Goal: Complete application form

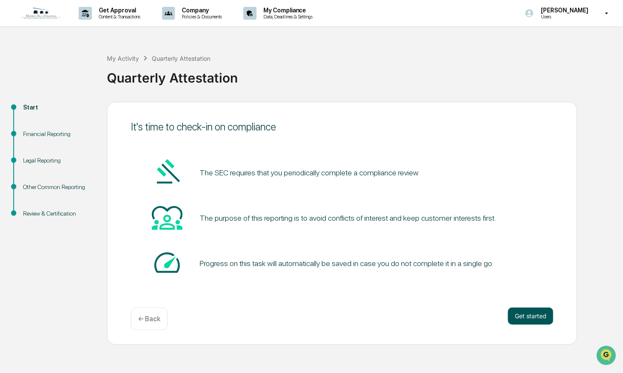
click at [525, 312] on button "Get started" at bounding box center [530, 315] width 45 height 17
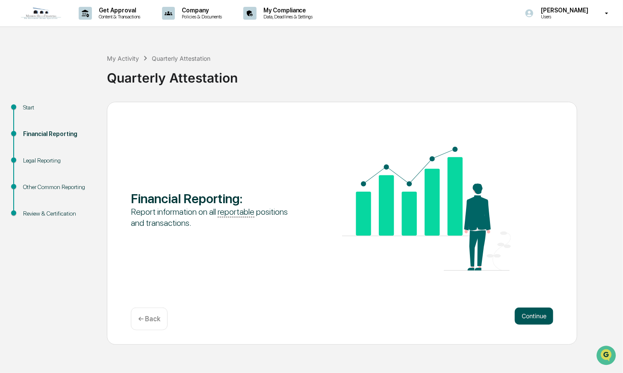
click at [524, 312] on button "Continue" at bounding box center [534, 315] width 38 height 17
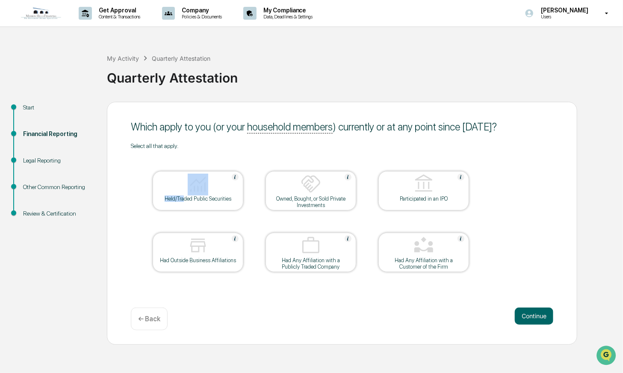
click at [185, 196] on div "Held/Traded Public Securities" at bounding box center [198, 190] width 91 height 39
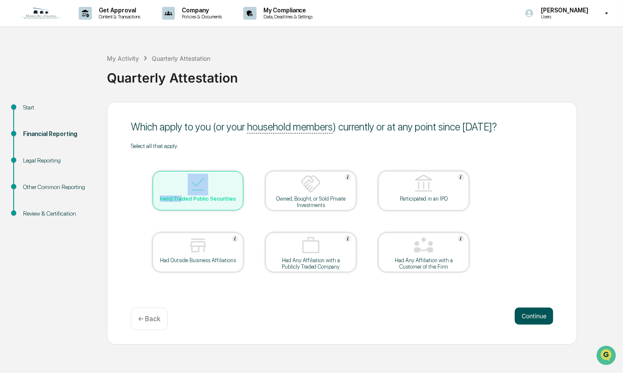
click at [536, 322] on button "Continue" at bounding box center [534, 315] width 38 height 17
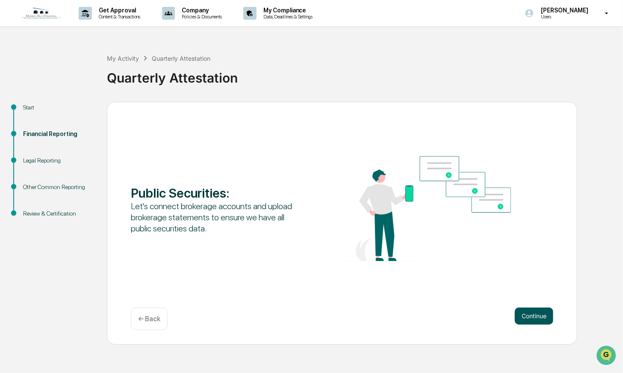
click at [537, 315] on button "Continue" at bounding box center [534, 315] width 38 height 17
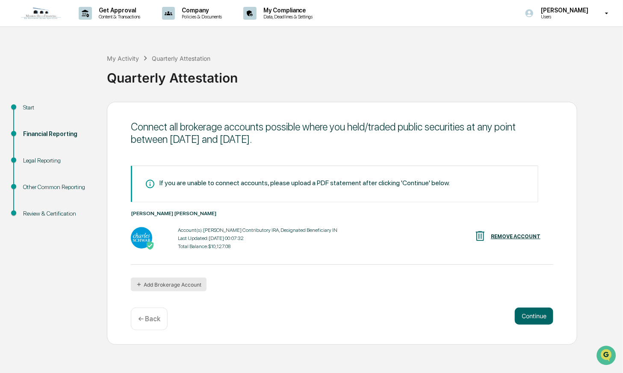
click at [193, 284] on button "Add Brokerage Account" at bounding box center [169, 284] width 76 height 14
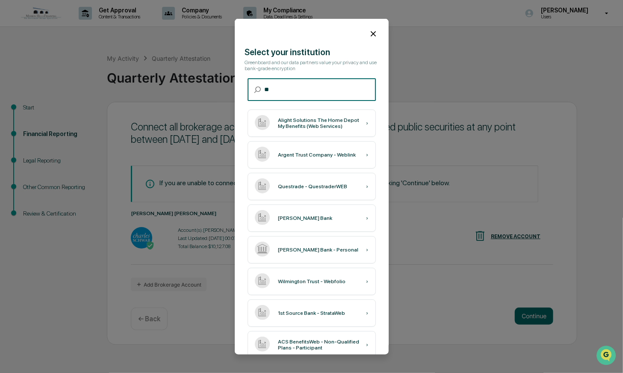
type input "*"
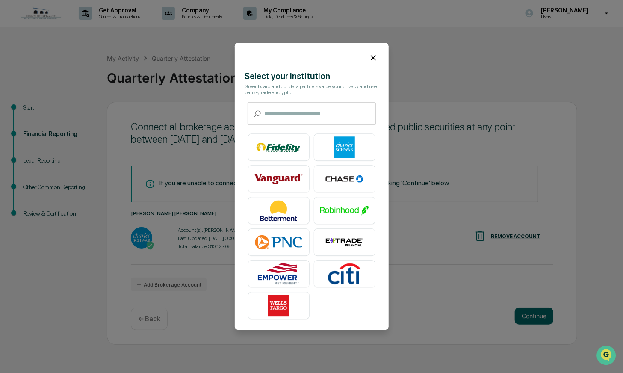
click at [368, 56] on icon at bounding box center [372, 57] width 9 height 9
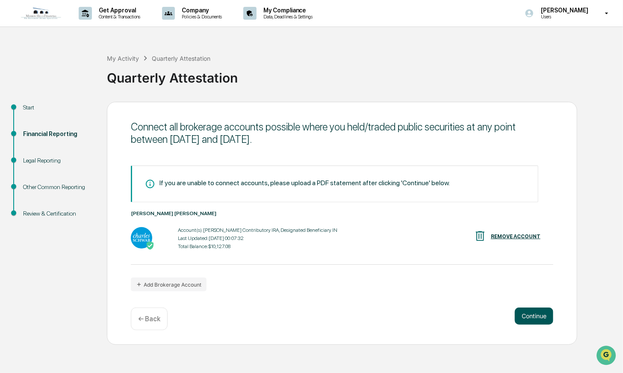
click at [526, 318] on button "Continue" at bounding box center [534, 315] width 38 height 17
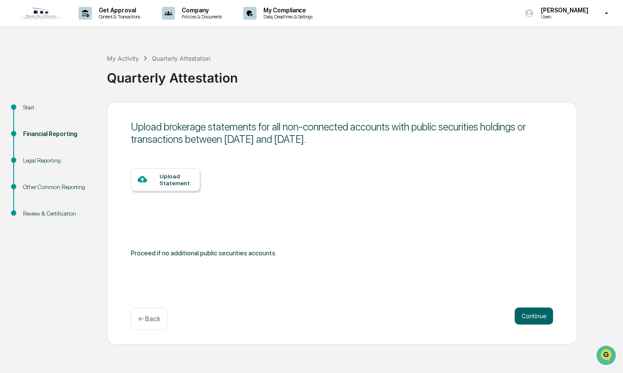
click at [177, 182] on div "Upload Statement" at bounding box center [176, 180] width 34 height 14
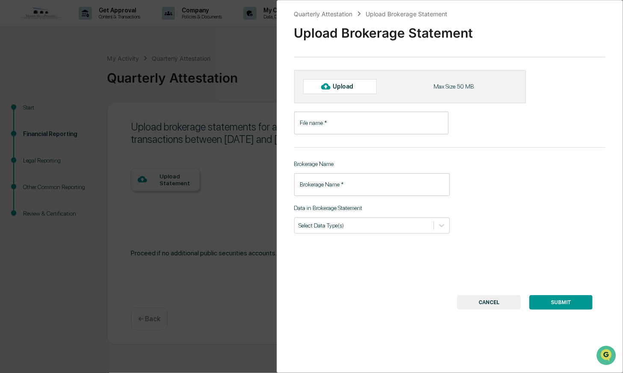
click at [345, 85] on div "Upload" at bounding box center [347, 86] width 28 height 7
type input "**********"
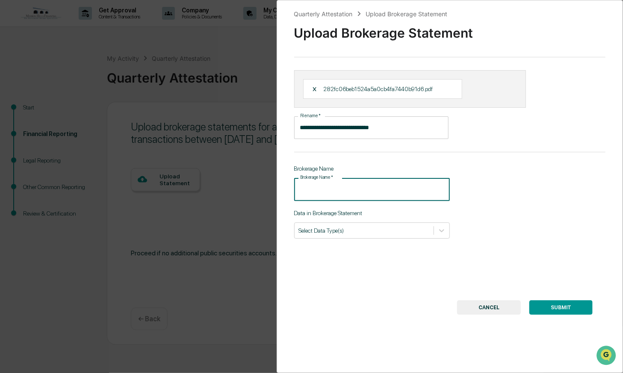
click at [379, 189] on input "Brokerage Name   *" at bounding box center [372, 189] width 156 height 23
type input "******"
click at [357, 230] on div at bounding box center [364, 230] width 130 height 8
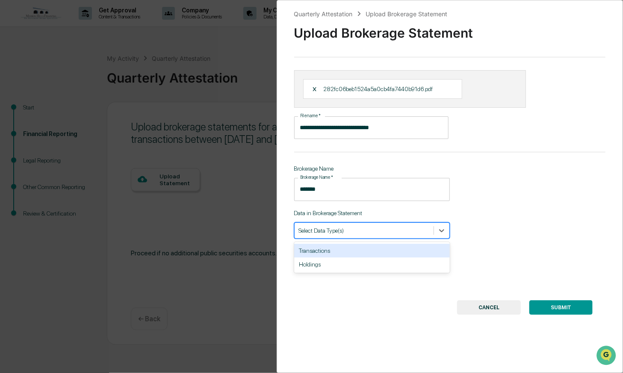
click at [348, 251] on div "Transactions" at bounding box center [372, 251] width 156 height 14
click at [335, 255] on div "Holdings" at bounding box center [372, 251] width 156 height 14
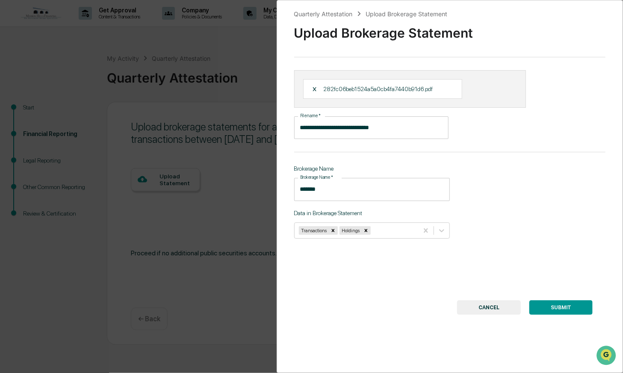
click at [547, 308] on button "SUBMIT" at bounding box center [560, 307] width 63 height 15
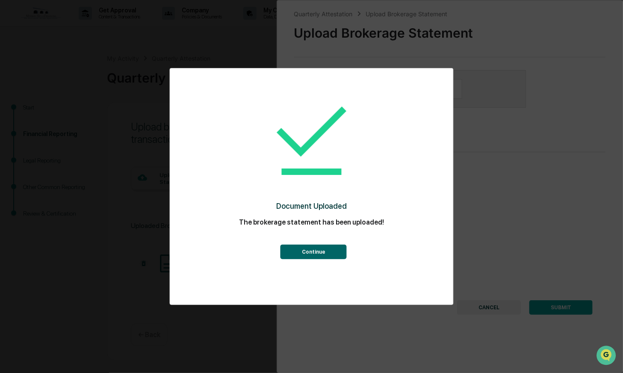
click at [321, 252] on button "Continue" at bounding box center [313, 252] width 66 height 15
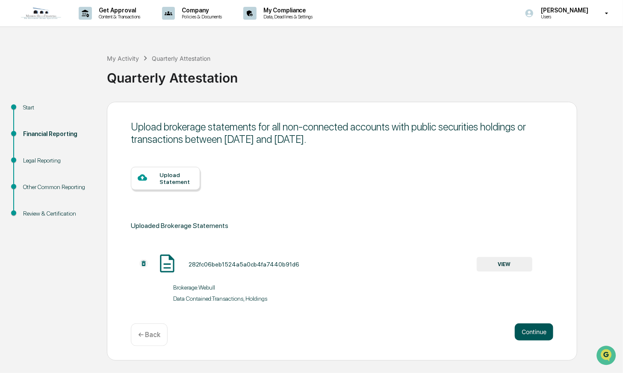
click at [543, 334] on button "Continue" at bounding box center [534, 331] width 38 height 17
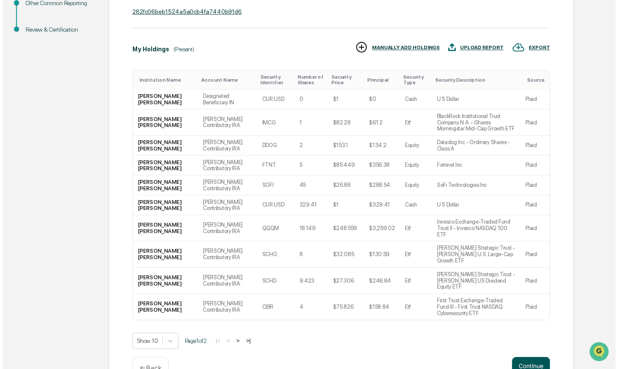
scroll to position [185, 0]
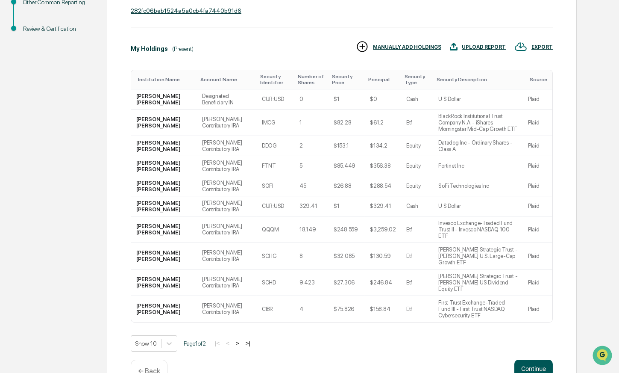
click at [532, 360] on button "Continue" at bounding box center [534, 368] width 38 height 17
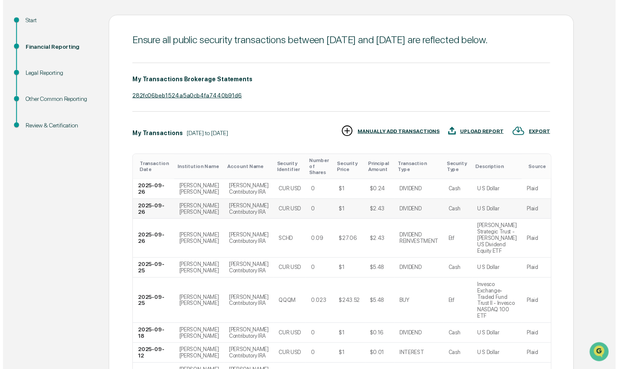
scroll to position [259, 0]
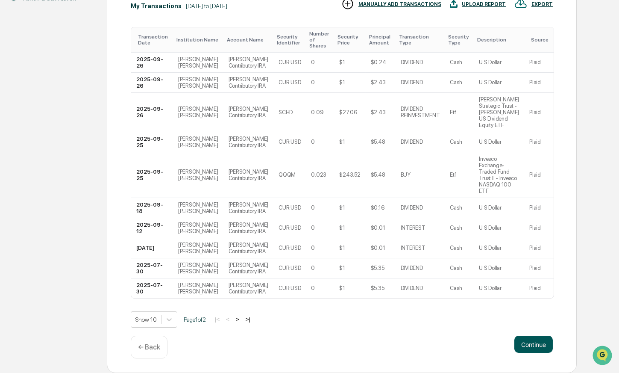
click at [535, 351] on button "Continue" at bounding box center [534, 344] width 38 height 17
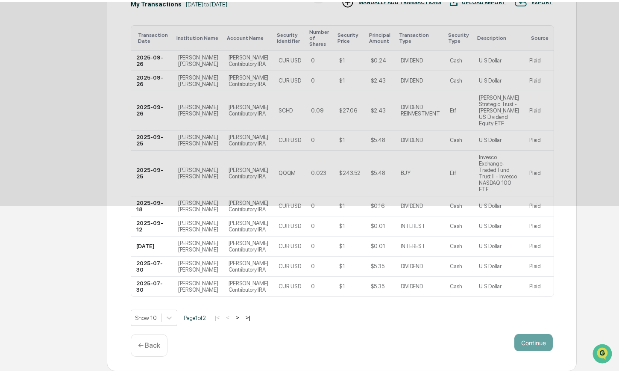
scroll to position [0, 0]
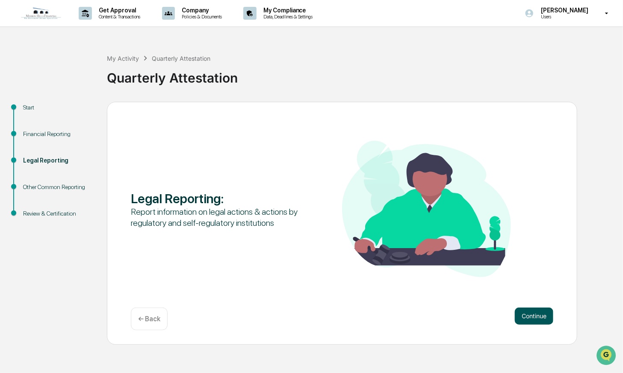
click at [529, 319] on button "Continue" at bounding box center [534, 315] width 38 height 17
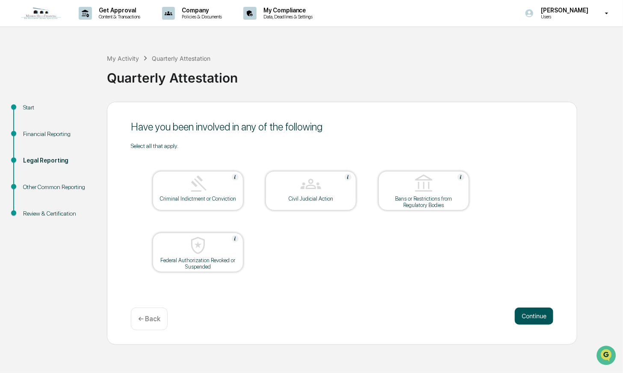
click at [519, 315] on button "Continue" at bounding box center [534, 315] width 38 height 17
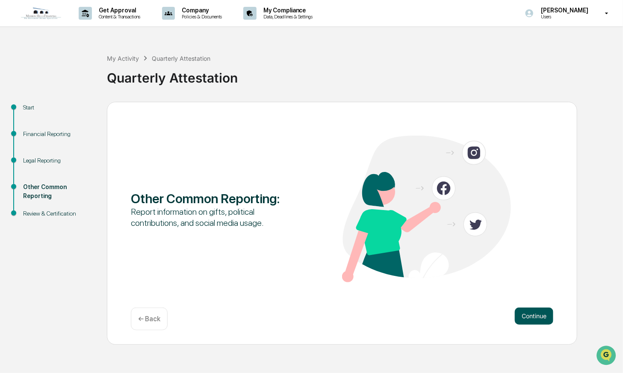
click at [530, 315] on button "Continue" at bounding box center [534, 315] width 38 height 17
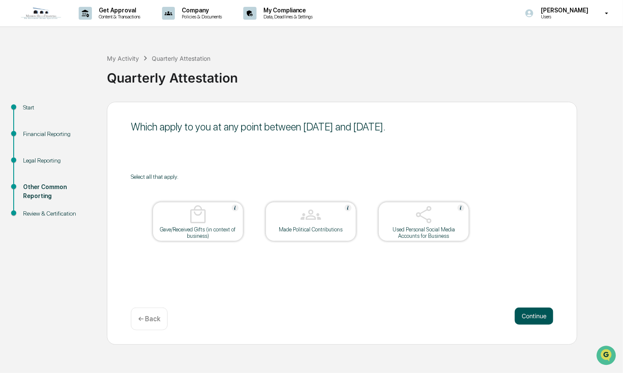
click at [543, 311] on button "Continue" at bounding box center [534, 315] width 38 height 17
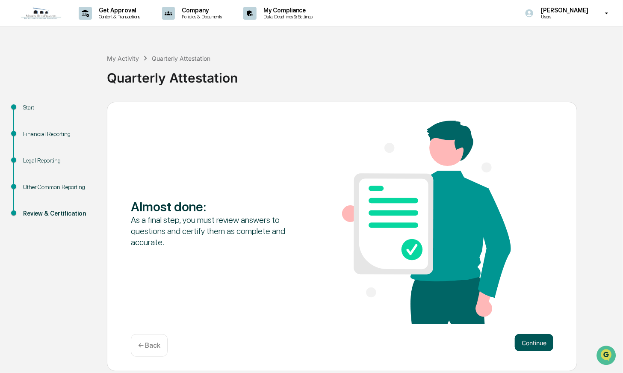
click at [543, 337] on button "Continue" at bounding box center [534, 342] width 38 height 17
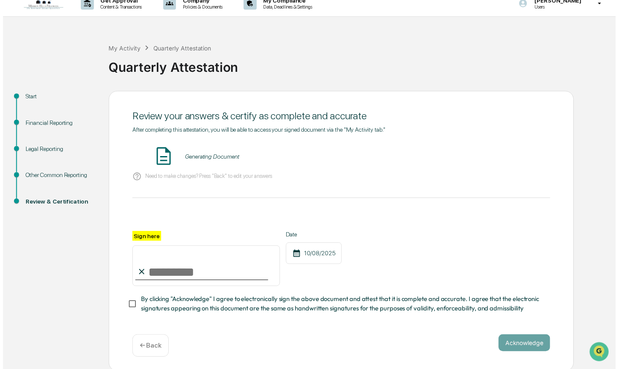
scroll to position [15, 0]
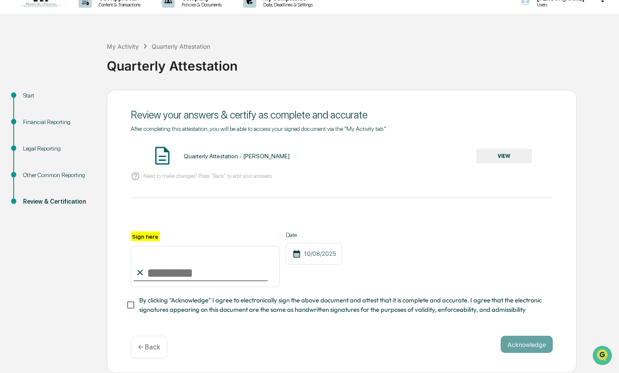
click at [509, 149] on button "VIEW" at bounding box center [505, 156] width 56 height 15
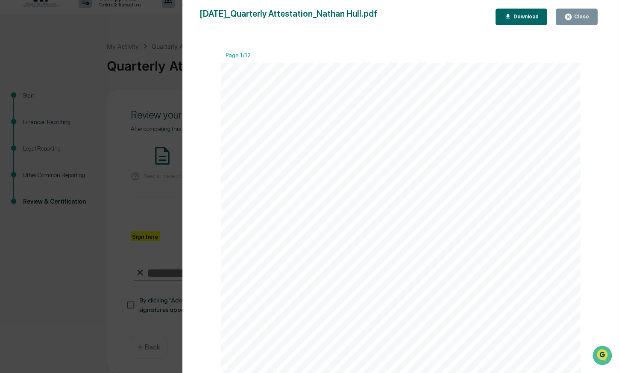
click at [578, 15] on div "Close" at bounding box center [581, 17] width 17 height 6
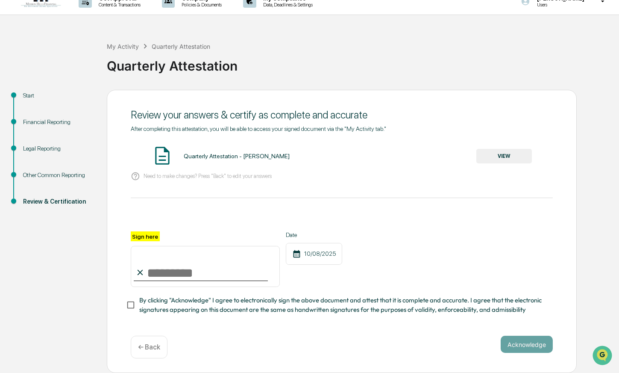
click at [158, 269] on input "Sign here" at bounding box center [205, 266] width 149 height 41
type input "**********"
click at [517, 345] on button "Acknowledge" at bounding box center [527, 344] width 52 height 17
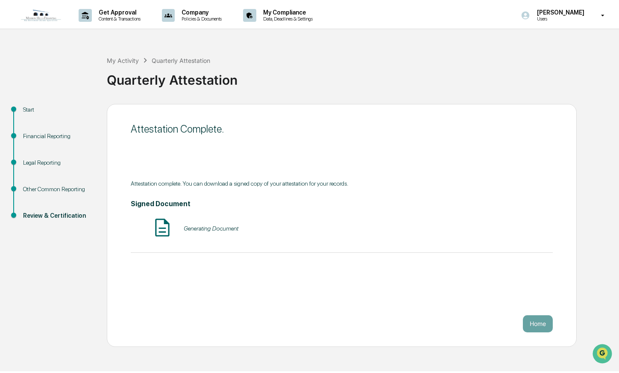
scroll to position [0, 0]
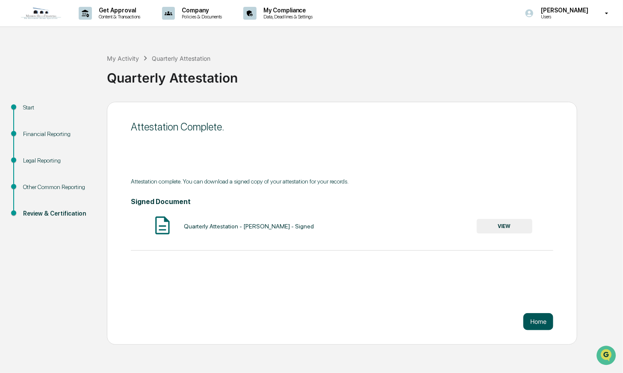
click at [539, 320] on button "Home" at bounding box center [538, 321] width 30 height 17
